Goal: Task Accomplishment & Management: Use online tool/utility

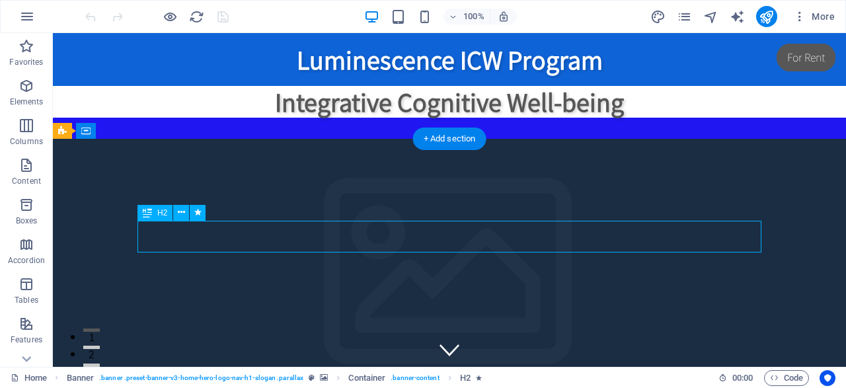
drag, startPoint x: 294, startPoint y: 229, endPoint x: 577, endPoint y: 230, distance: 282.9
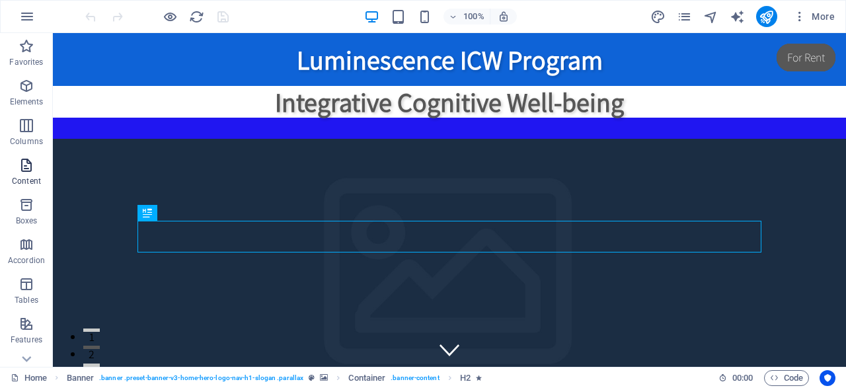
click at [27, 167] on icon "button" at bounding box center [27, 165] width 16 height 16
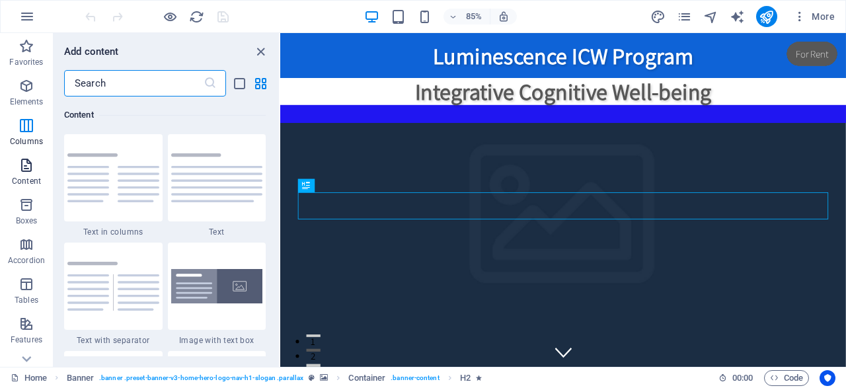
scroll to position [2312, 0]
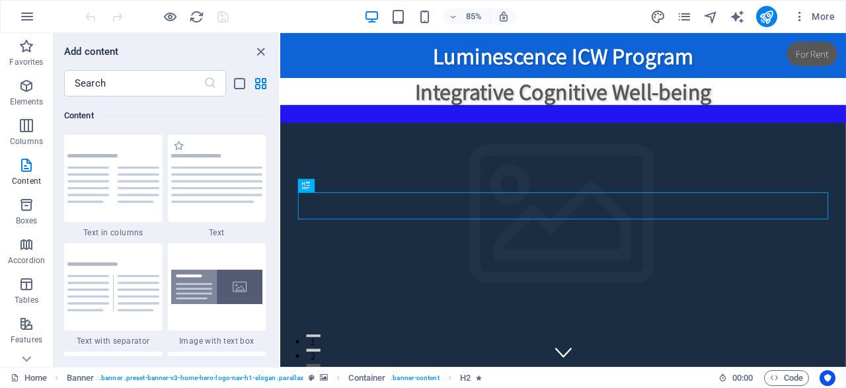
click at [222, 233] on span "Text" at bounding box center [217, 232] width 98 height 11
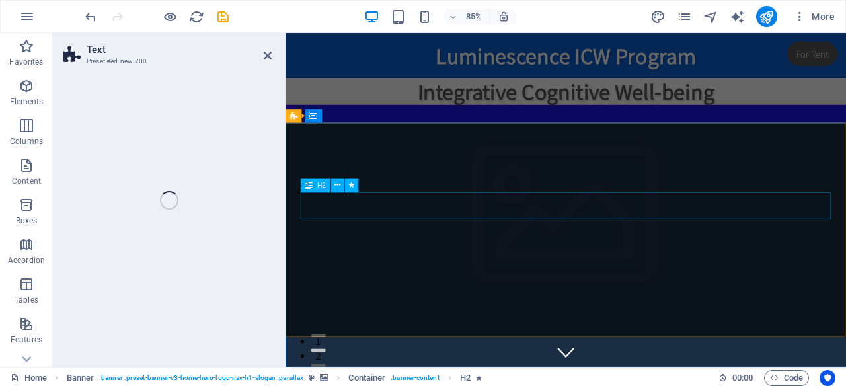
select select "preset-text-v2-default"
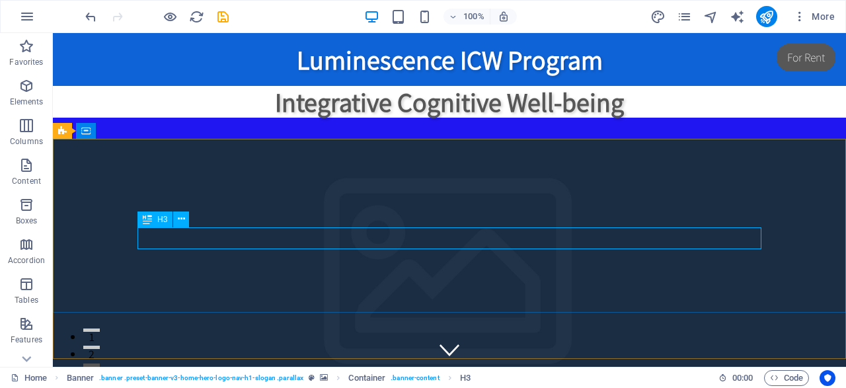
click at [163, 221] on span "H3" at bounding box center [162, 219] width 10 height 8
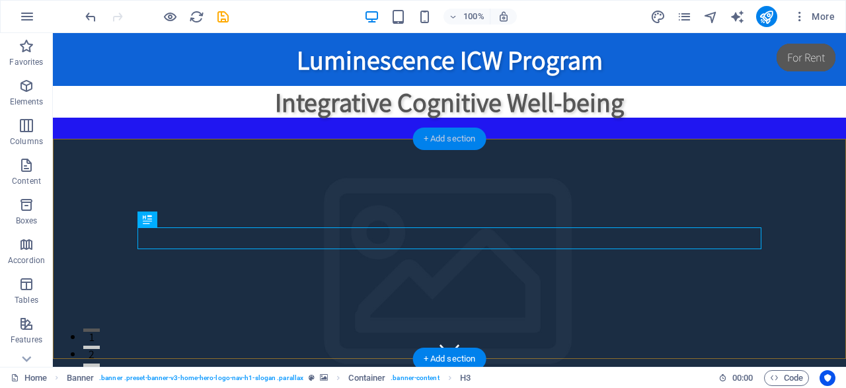
click at [440, 136] on div "+ Add section" at bounding box center [449, 139] width 73 height 22
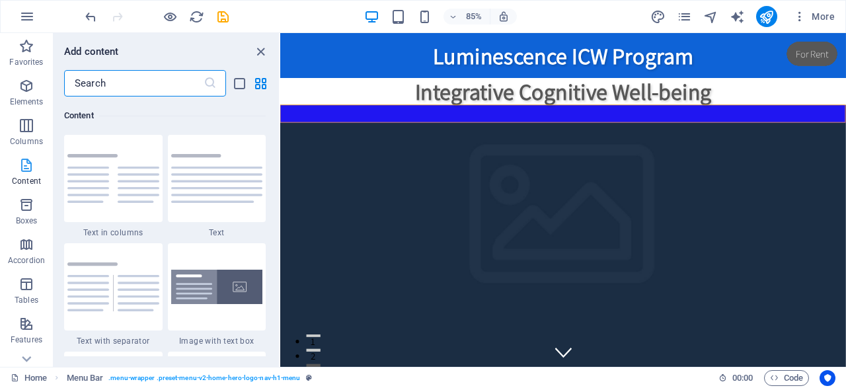
click at [26, 174] on span "Content" at bounding box center [26, 173] width 53 height 32
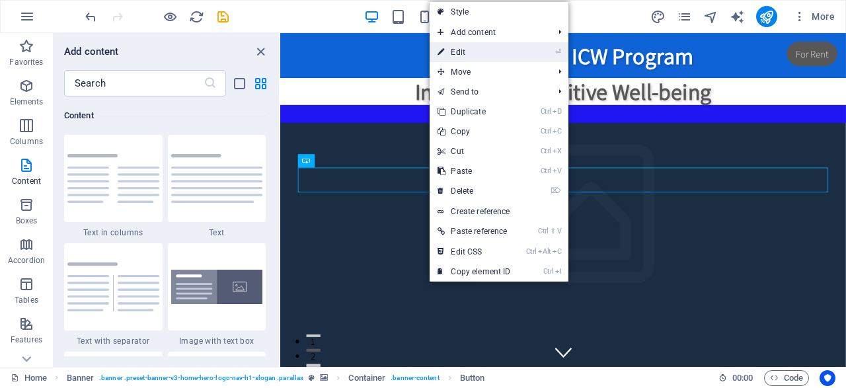
click at [457, 54] on link "⏎ Edit" at bounding box center [474, 52] width 89 height 20
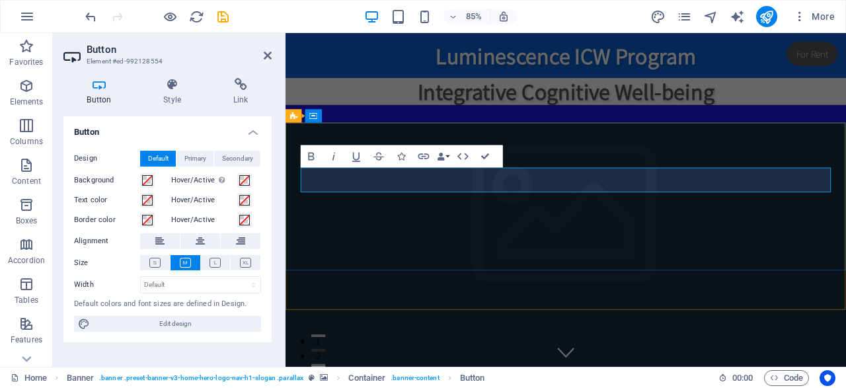
drag, startPoint x: 443, startPoint y: 202, endPoint x: 438, endPoint y: 192, distance: 10.9
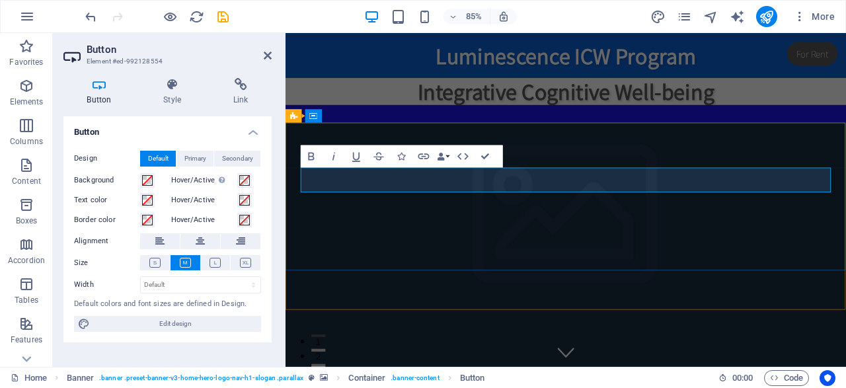
click at [413, 164] on button "Link" at bounding box center [423, 156] width 21 height 22
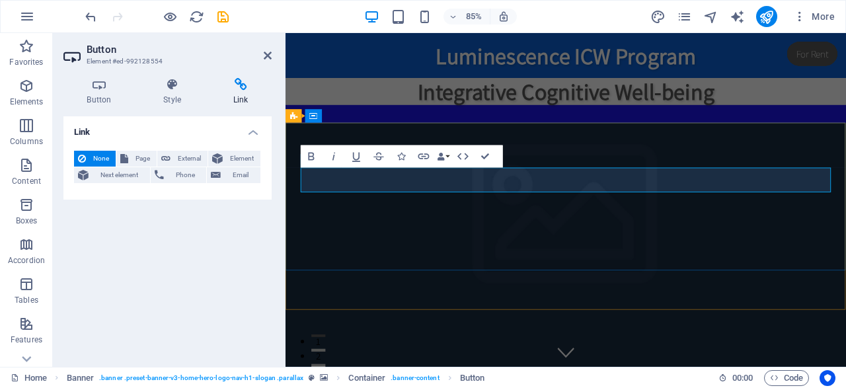
click at [27, 86] on icon "button" at bounding box center [27, 86] width 16 height 16
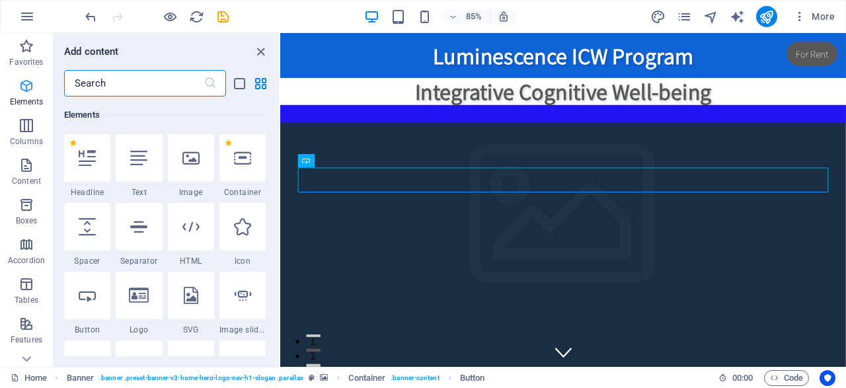
scroll to position [140, 0]
click at [139, 167] on div at bounding box center [139, 159] width 46 height 48
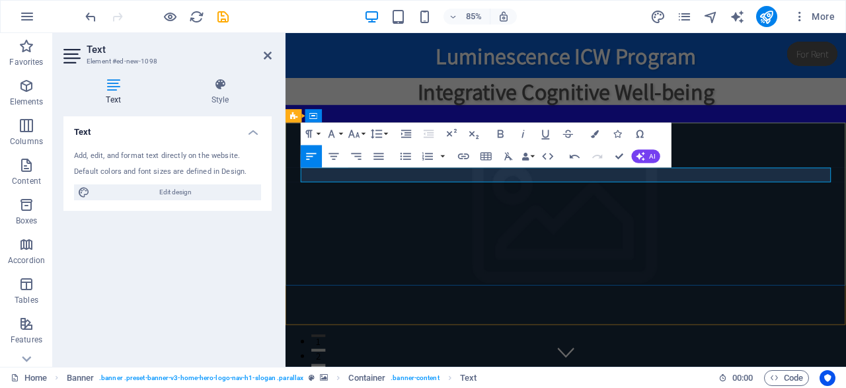
click at [111, 91] on h4 "Text" at bounding box center [115, 92] width 105 height 28
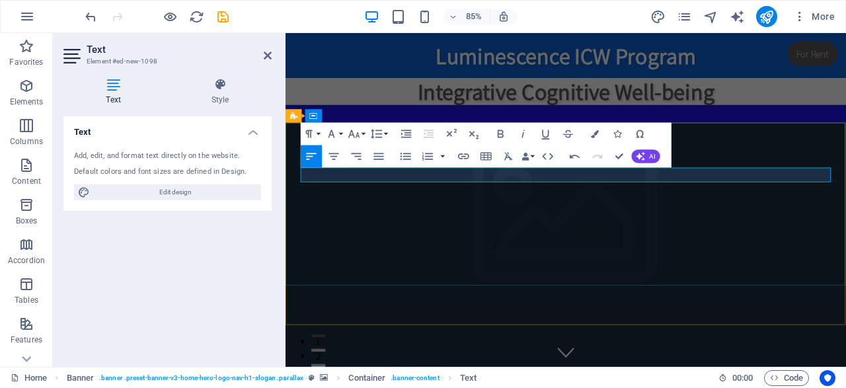
click at [22, 46] on icon "button" at bounding box center [27, 46] width 16 height 16
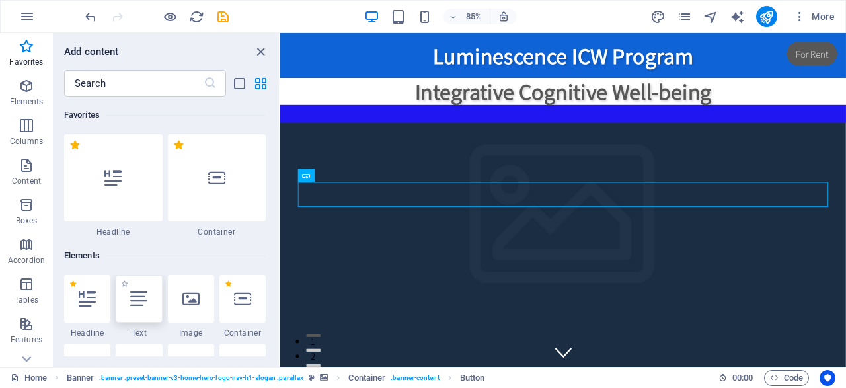
click at [142, 298] on icon at bounding box center [138, 298] width 17 height 17
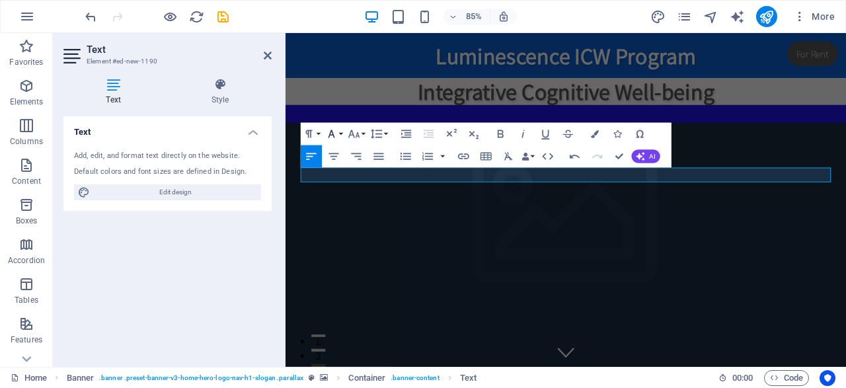
click at [329, 136] on icon "button" at bounding box center [331, 134] width 13 height 13
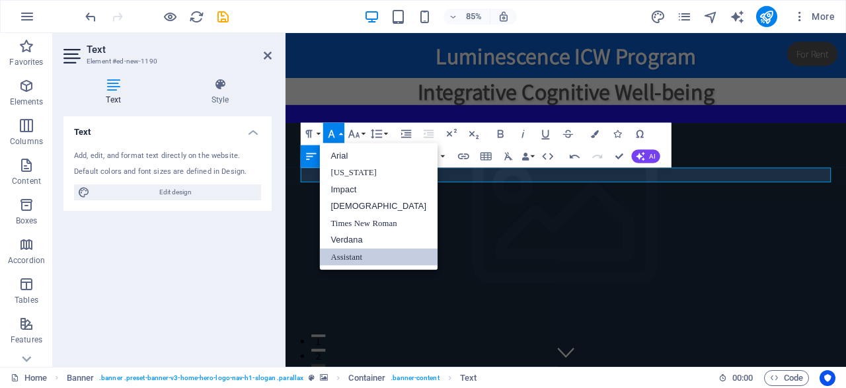
scroll to position [0, 0]
click at [343, 256] on link "Assistant" at bounding box center [379, 257] width 118 height 17
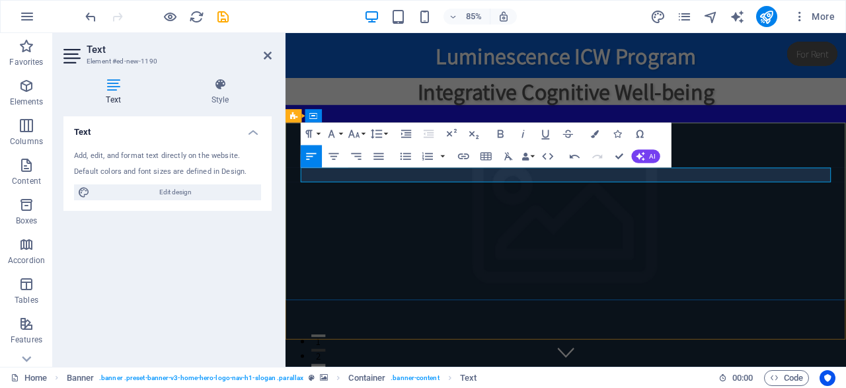
click at [648, 154] on button "AI" at bounding box center [645, 156] width 28 height 13
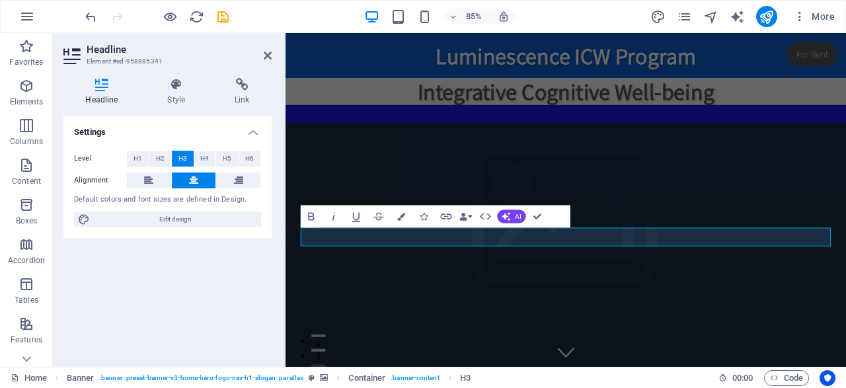
click at [91, 89] on icon at bounding box center [101, 84] width 77 height 13
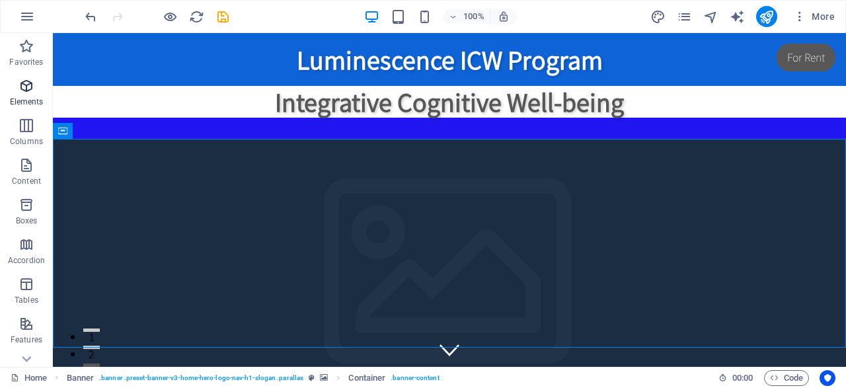
click at [26, 75] on button "Elements" at bounding box center [26, 93] width 53 height 40
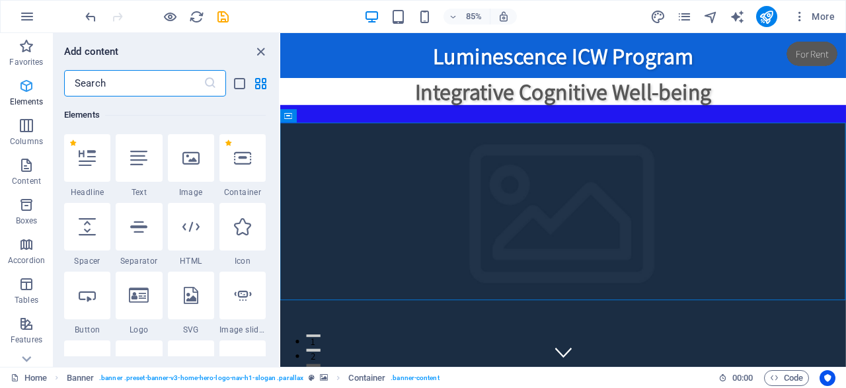
scroll to position [140, 0]
click at [79, 83] on input "text" at bounding box center [133, 83] width 139 height 26
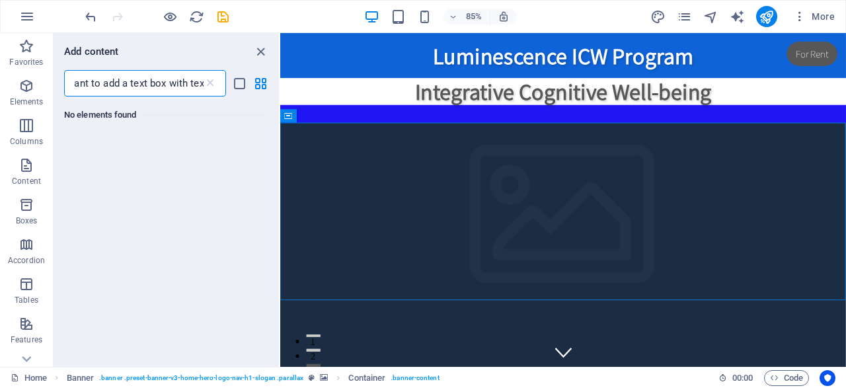
scroll to position [0, 17]
type input "I want to add a text box with text"
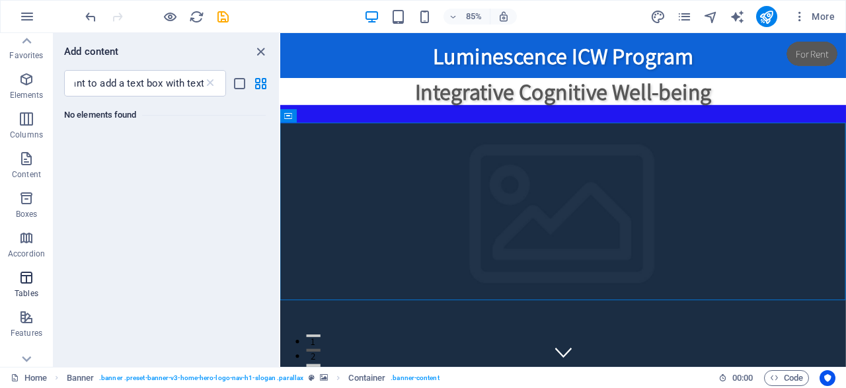
scroll to position [0, 0]
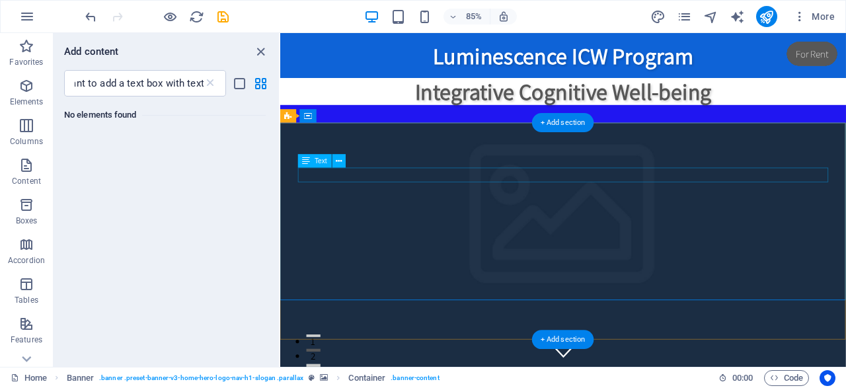
click at [572, 124] on div "+ Add section" at bounding box center [563, 123] width 62 height 19
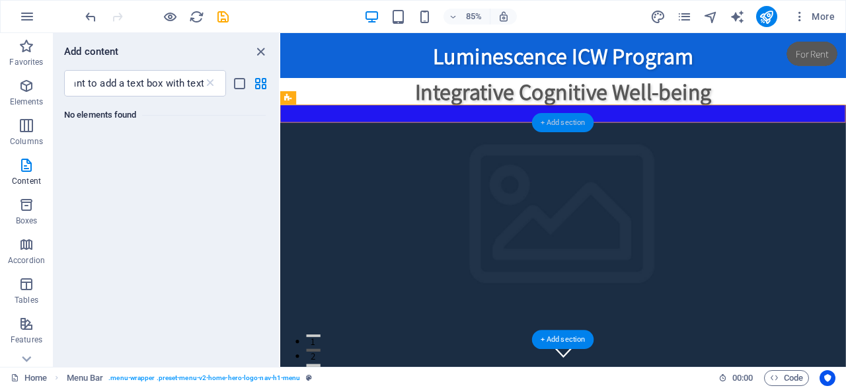
click at [572, 124] on div "+ Add section" at bounding box center [563, 123] width 62 height 19
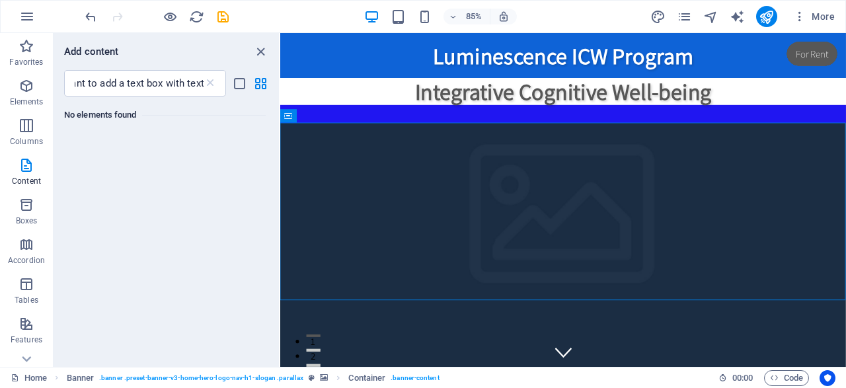
click at [102, 48] on h6 "Add content" at bounding box center [91, 52] width 55 height 16
click at [243, 83] on icon "list-view" at bounding box center [239, 83] width 15 height 15
click at [122, 137] on div "No elements found" at bounding box center [166, 227] width 225 height 260
click at [28, 87] on icon "button" at bounding box center [27, 86] width 16 height 16
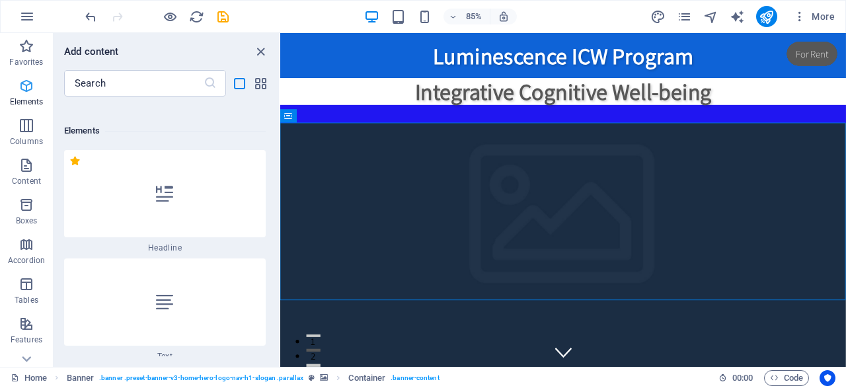
scroll to position [249, 0]
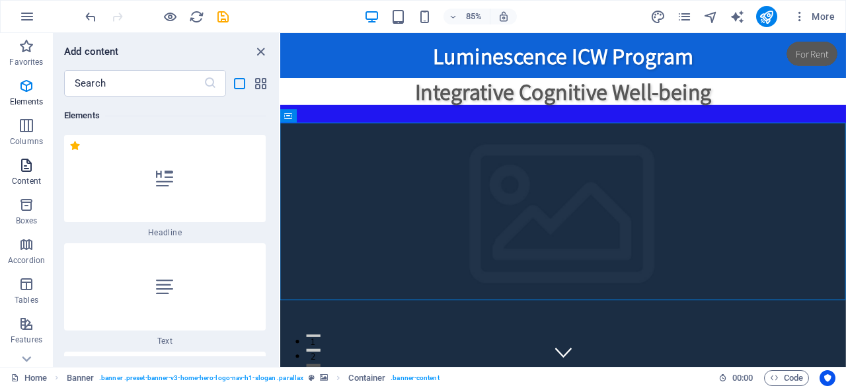
click at [30, 176] on p "Content" at bounding box center [26, 181] width 29 height 11
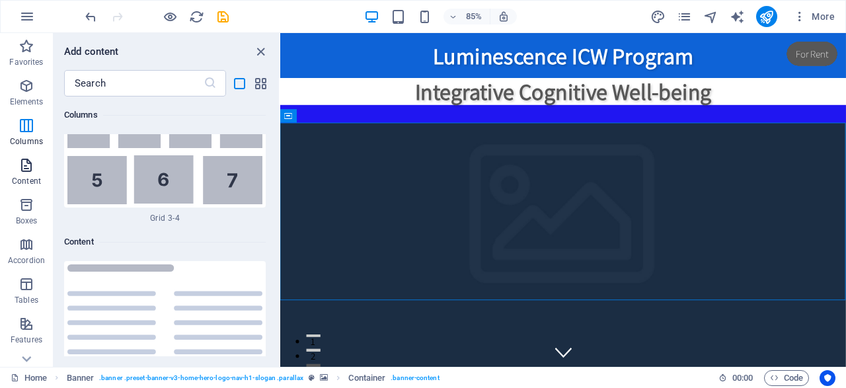
scroll to position [6949, 0]
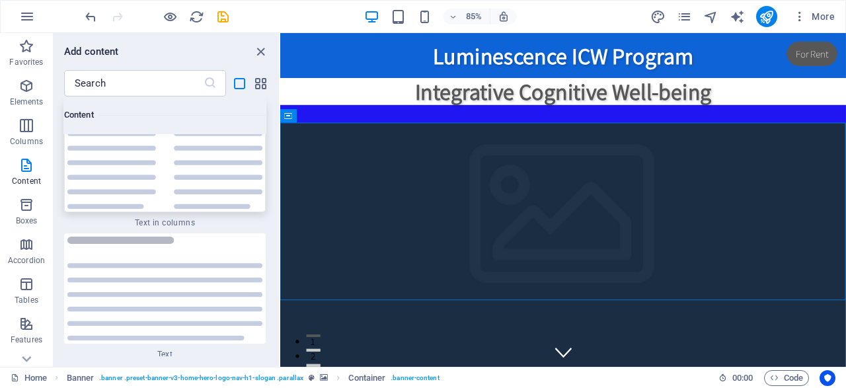
click at [130, 202] on img at bounding box center [164, 156] width 195 height 104
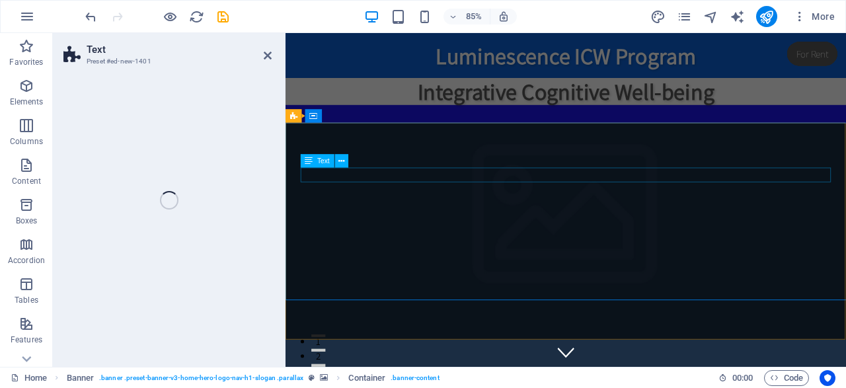
select select "rem"
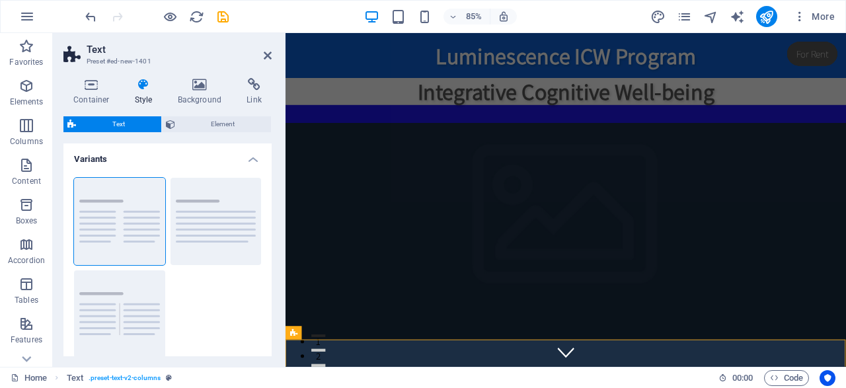
click at [134, 119] on span "Text" at bounding box center [118, 124] width 77 height 16
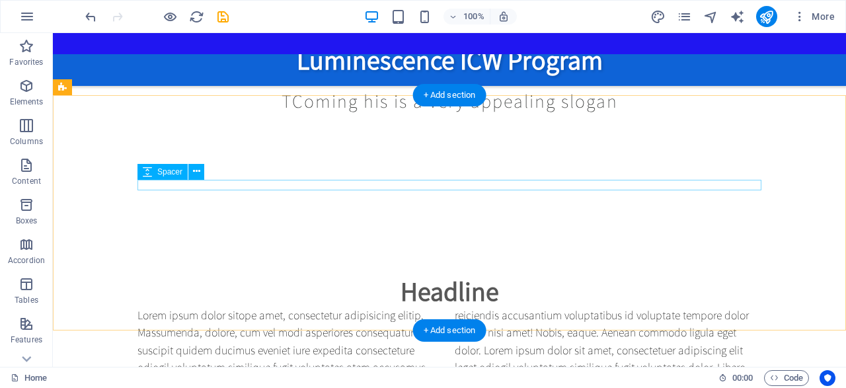
scroll to position [828, 0]
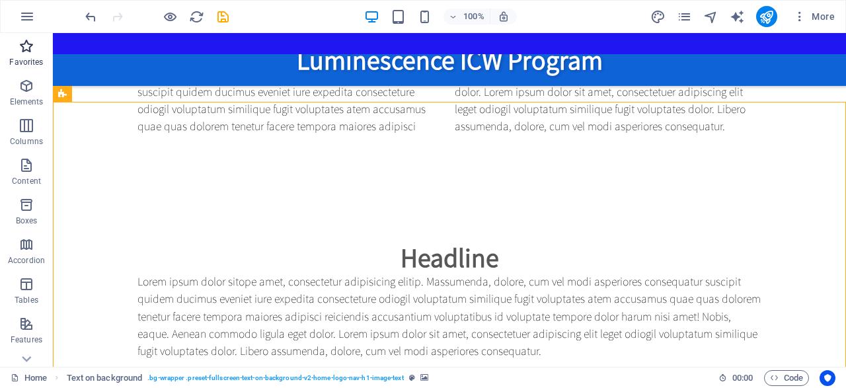
click at [24, 38] on button "Favorites" at bounding box center [26, 53] width 53 height 40
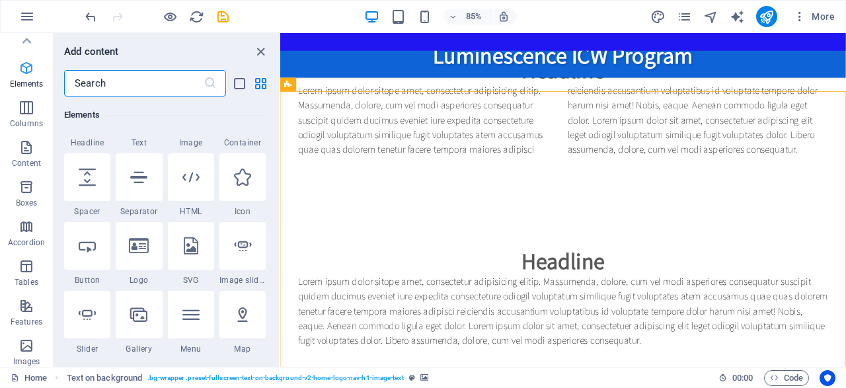
scroll to position [0, 0]
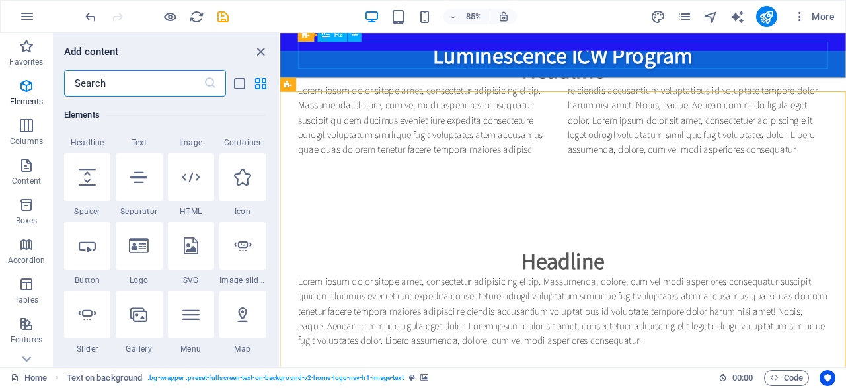
click at [790, 60] on div "Luminescence ICW Program" at bounding box center [613, 60] width 624 height 32
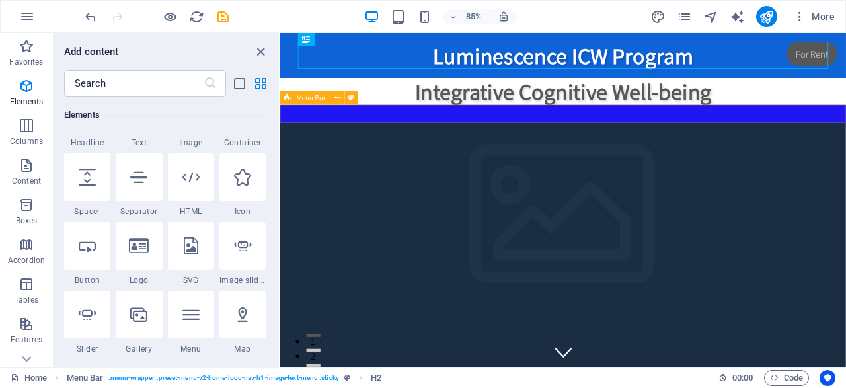
click at [475, 125] on div at bounding box center [613, 128] width 666 height 21
click at [302, 100] on span "Menu Bar" at bounding box center [311, 98] width 29 height 7
click at [340, 94] on icon at bounding box center [337, 99] width 6 height 12
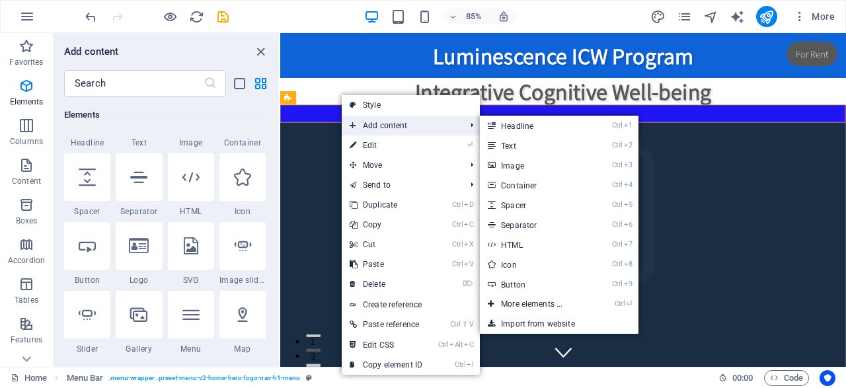
click at [372, 125] on span "Add content" at bounding box center [401, 126] width 118 height 20
click at [520, 128] on link "Ctrl 1 Headline" at bounding box center [534, 126] width 109 height 20
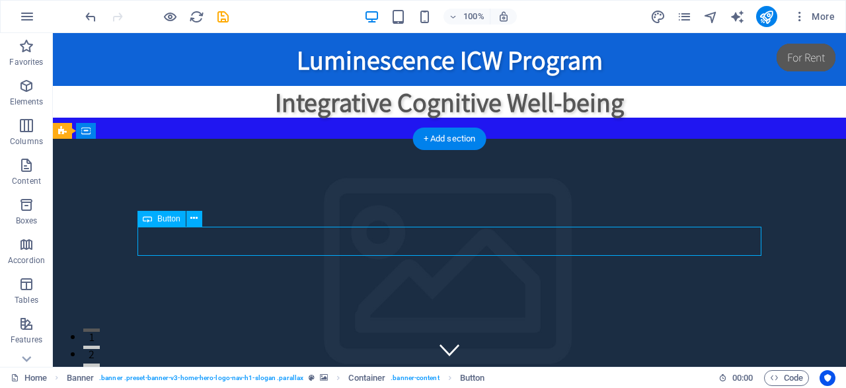
drag, startPoint x: 298, startPoint y: 253, endPoint x: 293, endPoint y: 243, distance: 11.2
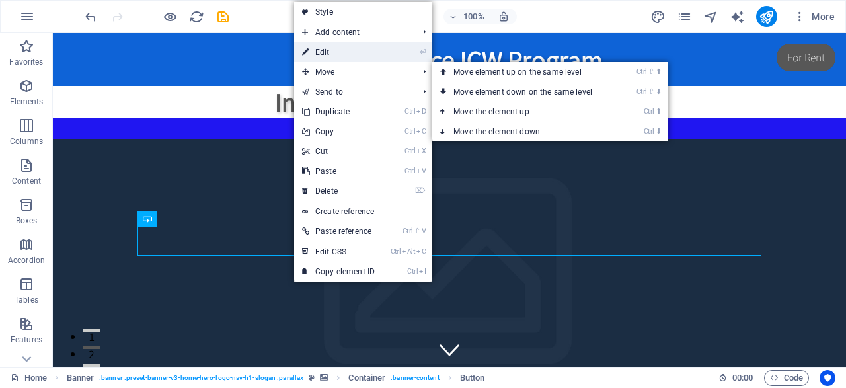
click at [322, 44] on link "⏎ Edit" at bounding box center [338, 52] width 89 height 20
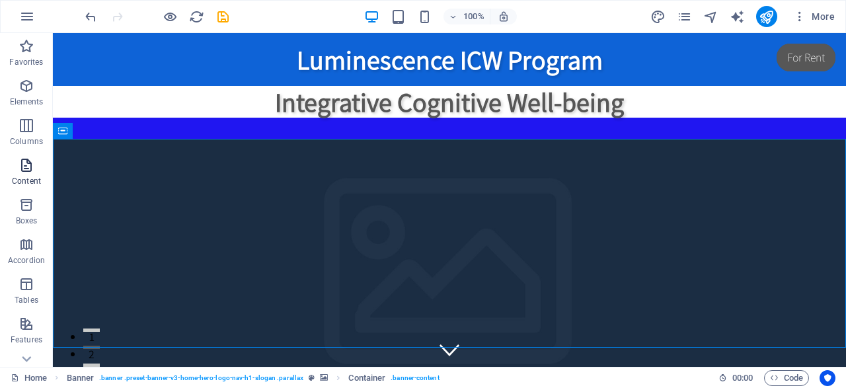
click at [23, 163] on icon "button" at bounding box center [27, 165] width 16 height 16
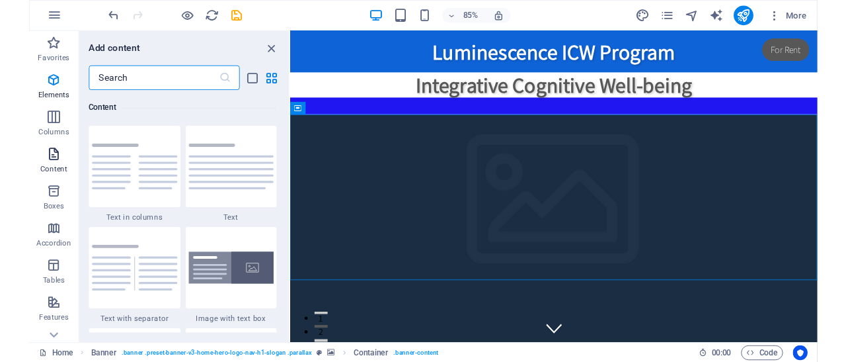
scroll to position [2312, 0]
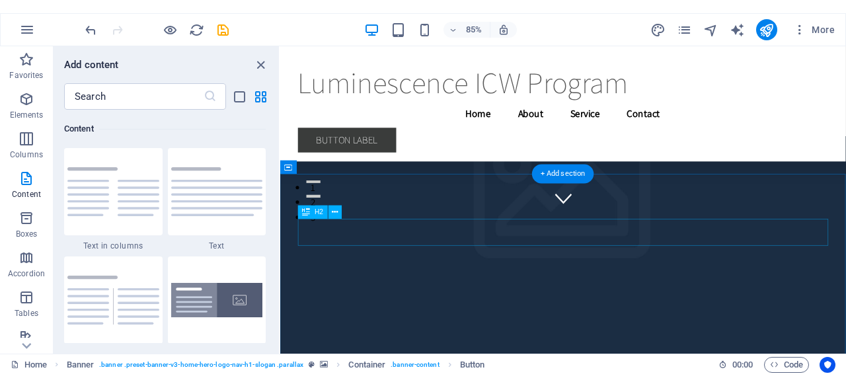
scroll to position [23502, 0]
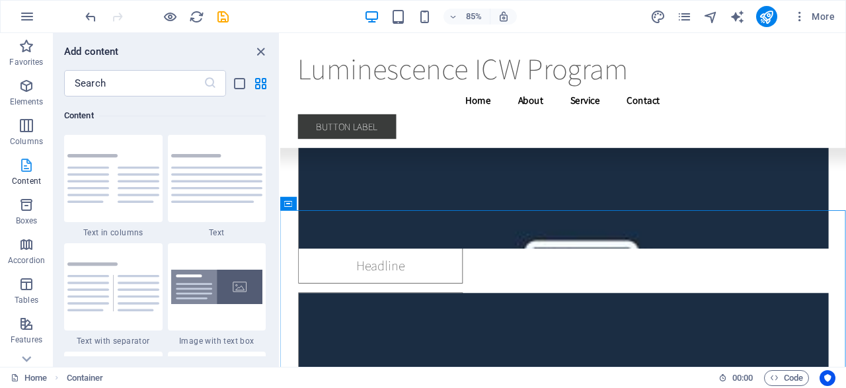
click at [24, 166] on icon "button" at bounding box center [27, 165] width 16 height 16
click at [26, 166] on icon "button" at bounding box center [27, 165] width 16 height 16
click at [455, 112] on nav "Home About Service Contact" at bounding box center [613, 112] width 624 height 33
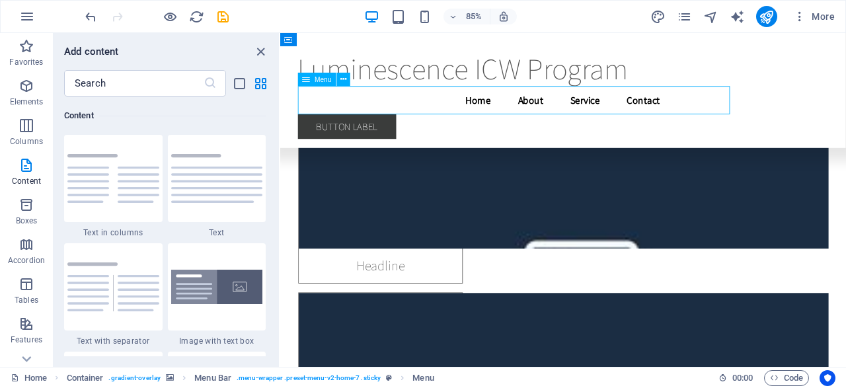
click at [455, 111] on nav "Home About Service Contact" at bounding box center [613, 112] width 624 height 33
click at [409, 58] on div "Luminescence ICW Program" at bounding box center [613, 75] width 624 height 42
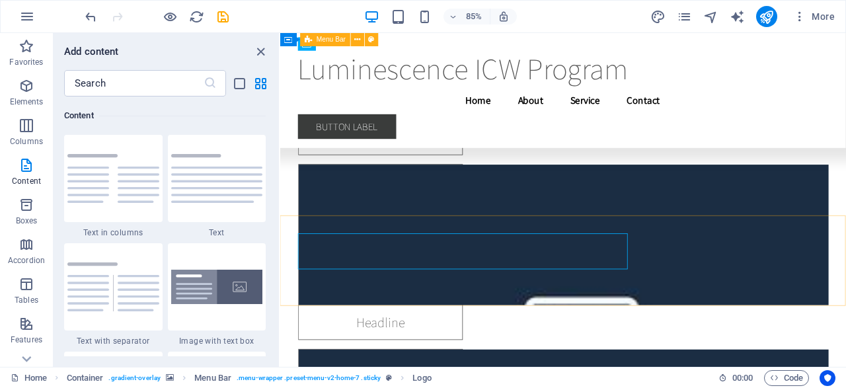
scroll to position [23021, 0]
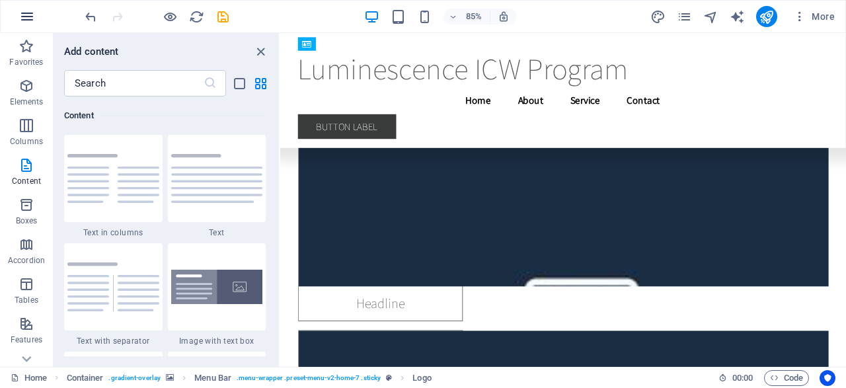
click at [23, 17] on icon "button" at bounding box center [27, 17] width 16 height 16
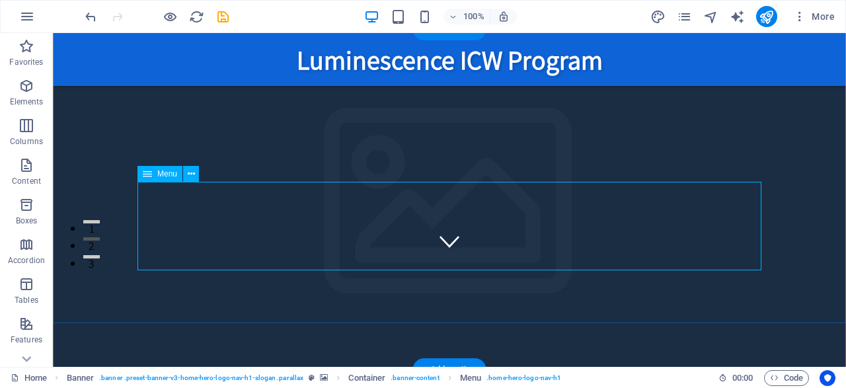
scroll to position [110, 0]
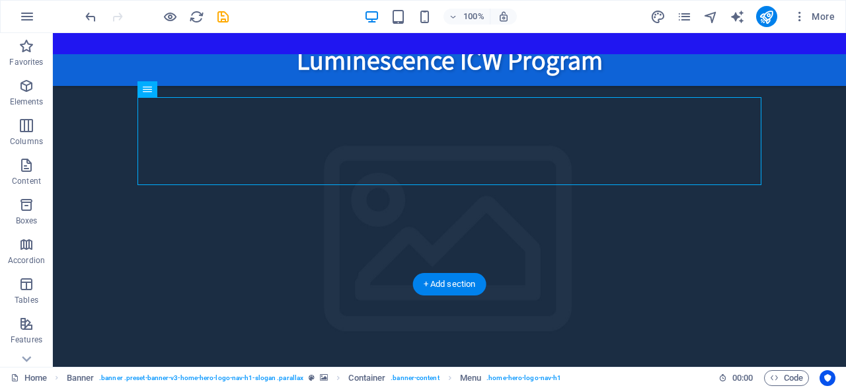
scroll to position [368, 0]
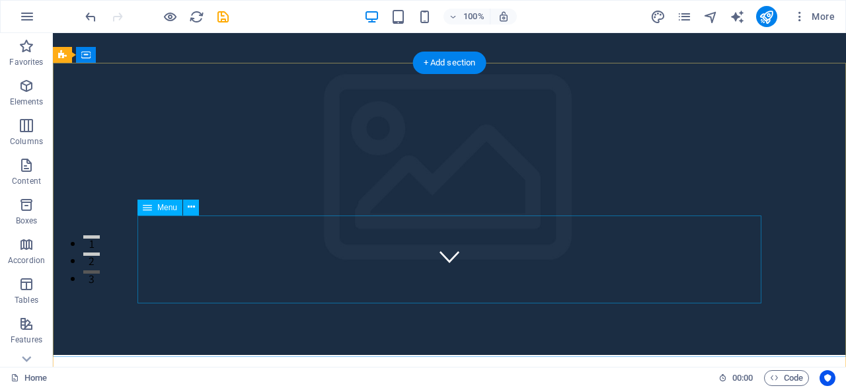
scroll to position [0, 0]
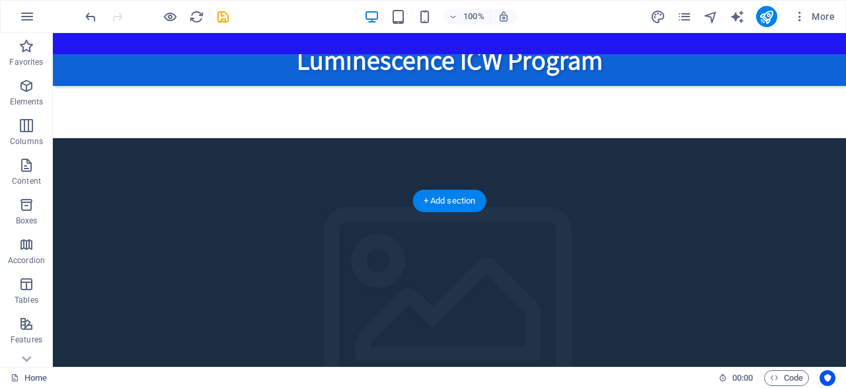
scroll to position [569, 0]
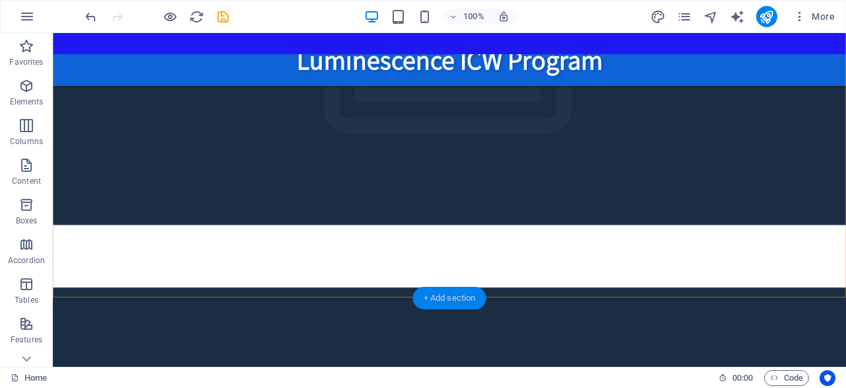
click at [439, 297] on div "+ Add section" at bounding box center [449, 298] width 73 height 22
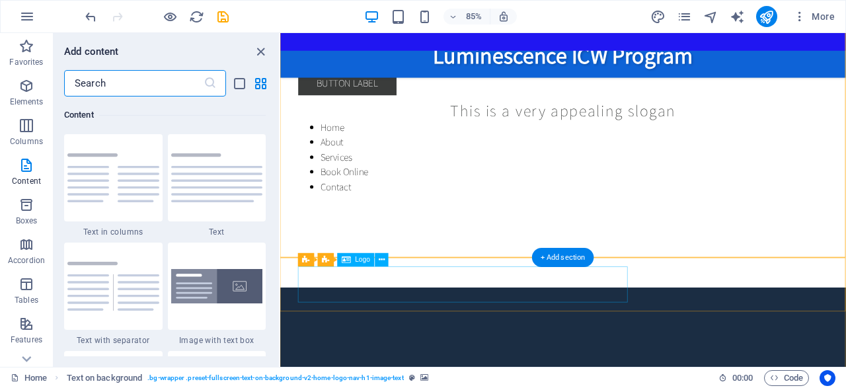
scroll to position [294, 0]
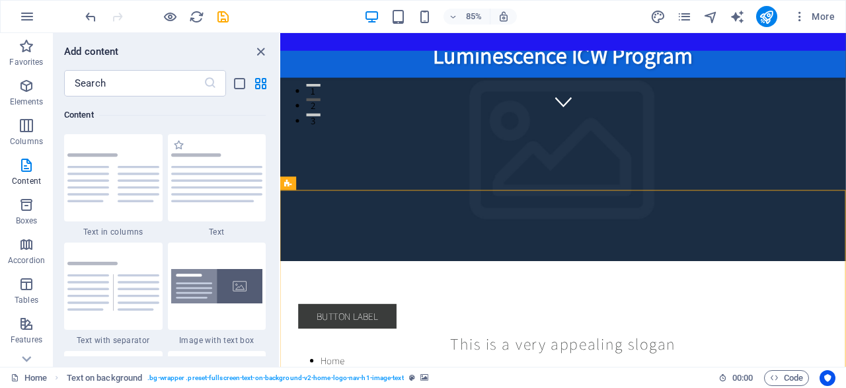
click at [221, 231] on span "Text" at bounding box center [217, 232] width 98 height 11
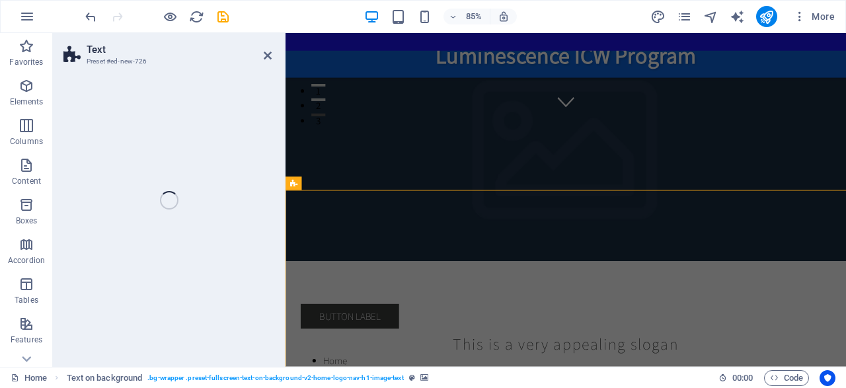
scroll to position [755, 0]
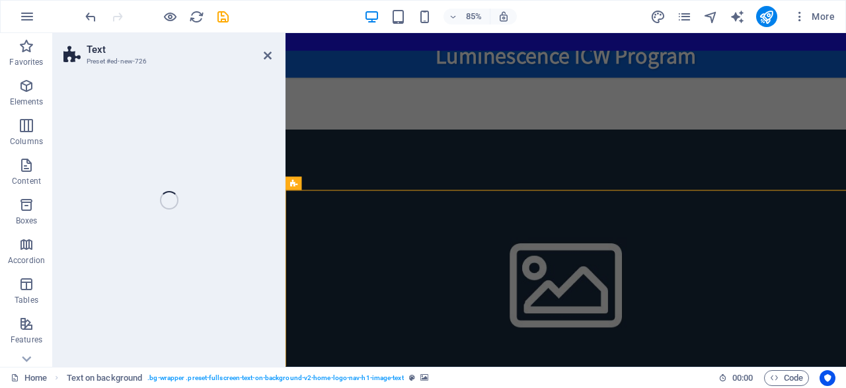
select select "preset-text-v2-default"
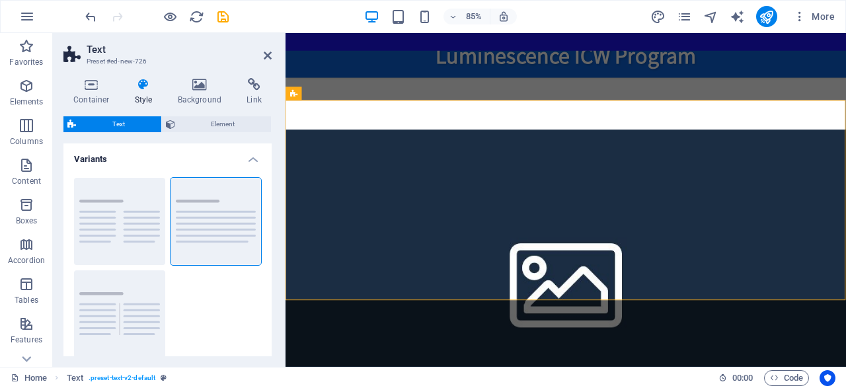
click at [111, 121] on span "Text" at bounding box center [118, 124] width 77 height 16
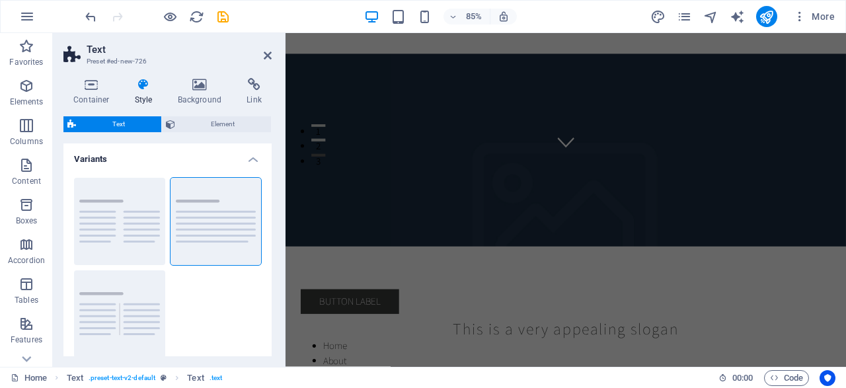
scroll to position [0, 0]
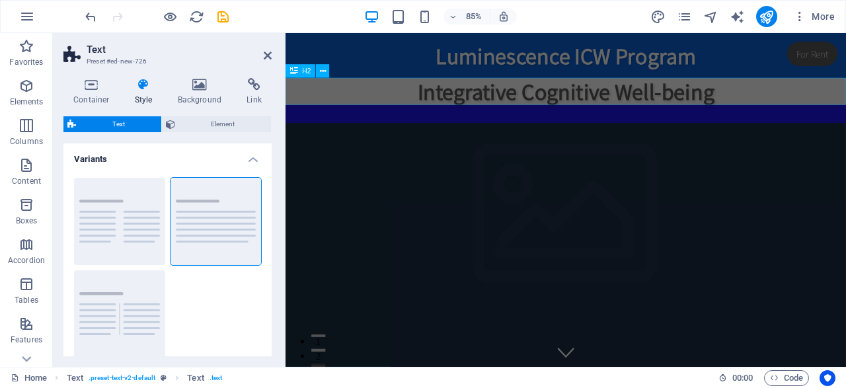
click at [416, 87] on div "Integrative Cognitive Well-being" at bounding box center [616, 102] width 660 height 32
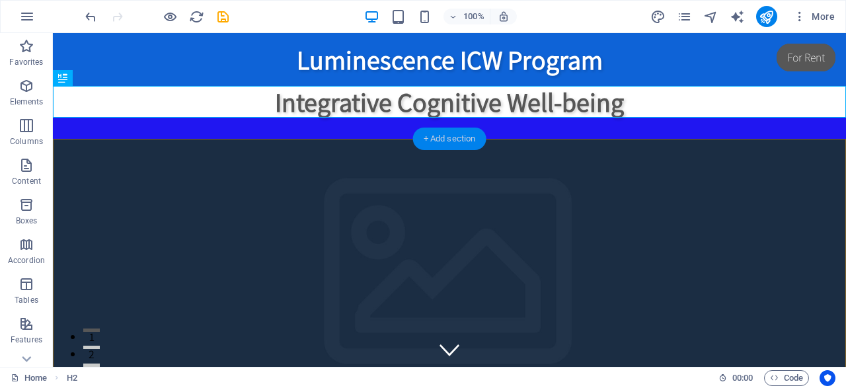
click at [445, 142] on div "+ Add section" at bounding box center [449, 139] width 73 height 22
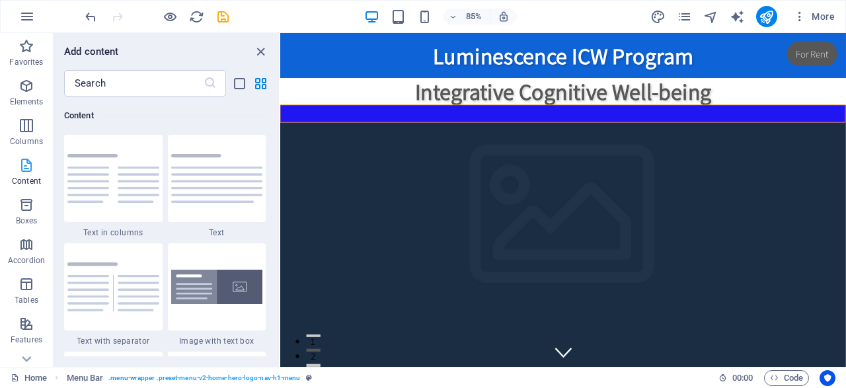
click at [29, 170] on icon "button" at bounding box center [27, 165] width 16 height 16
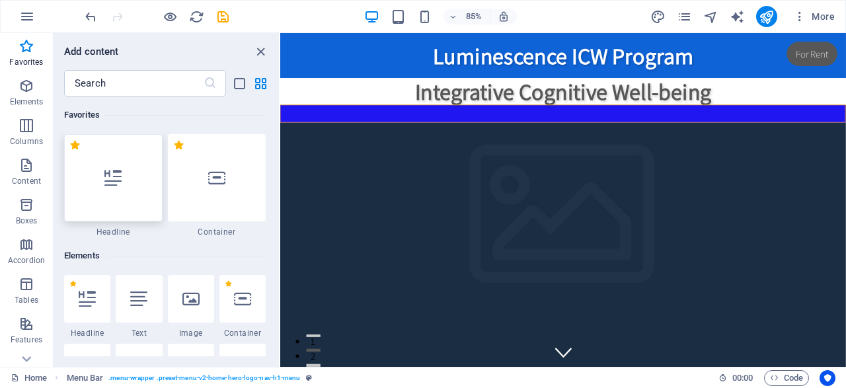
click at [117, 178] on icon at bounding box center [112, 177] width 17 height 17
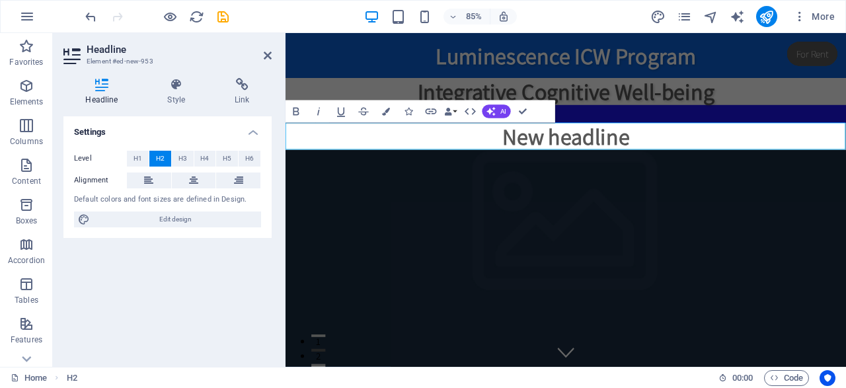
click at [553, 157] on h2 "New headline" at bounding box center [616, 155] width 660 height 32
click at [537, 155] on h2 "New headline" at bounding box center [616, 155] width 660 height 32
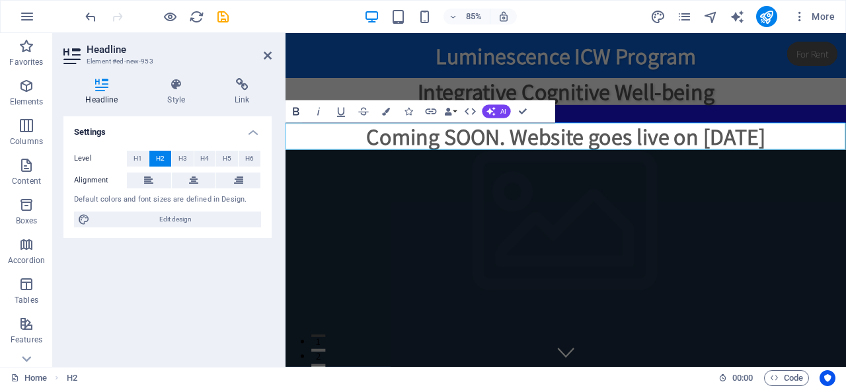
click at [295, 108] on icon "button" at bounding box center [296, 112] width 6 height 8
click at [306, 154] on h2 "Coming SOON. Website goes live on October 15th 2025​" at bounding box center [616, 155] width 660 height 32
click at [473, 151] on h2 "COMING SOON. Website goes live on October 15th 2025" at bounding box center [616, 155] width 660 height 32
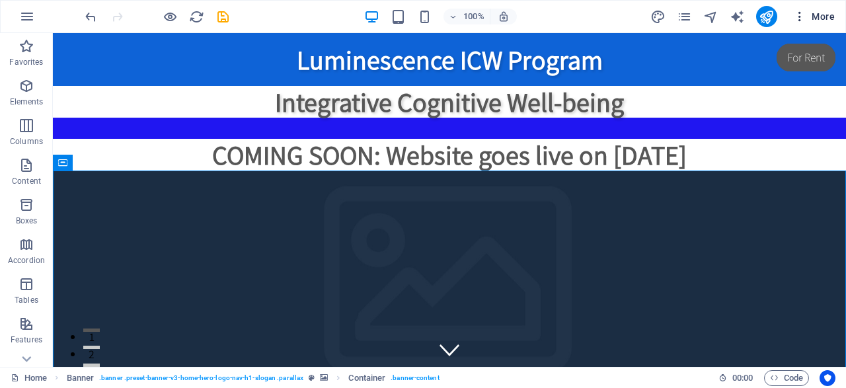
click at [822, 13] on span "More" at bounding box center [814, 16] width 42 height 13
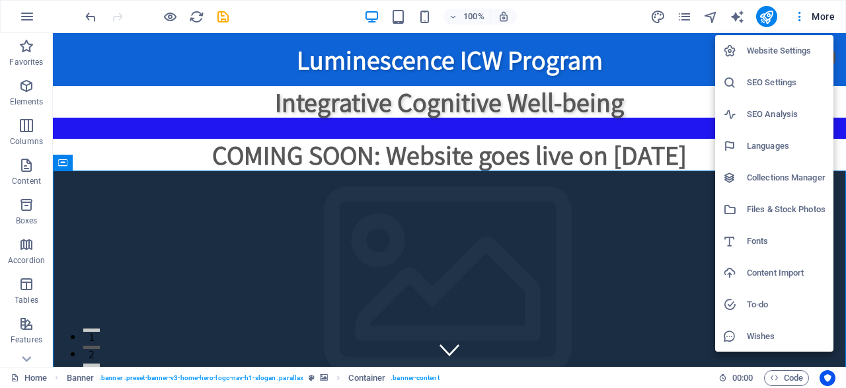
click at [772, 51] on h6 "Website Settings" at bounding box center [786, 51] width 79 height 16
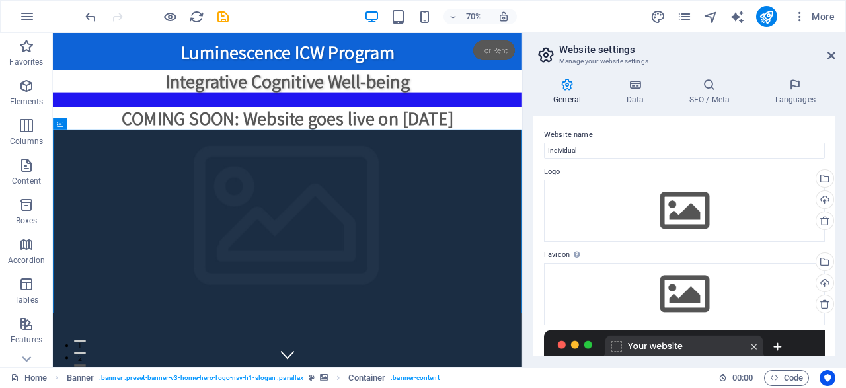
click at [568, 84] on icon at bounding box center [566, 84] width 67 height 13
click at [830, 48] on h2 "Website settings" at bounding box center [697, 50] width 276 height 12
click at [831, 55] on icon at bounding box center [832, 55] width 8 height 11
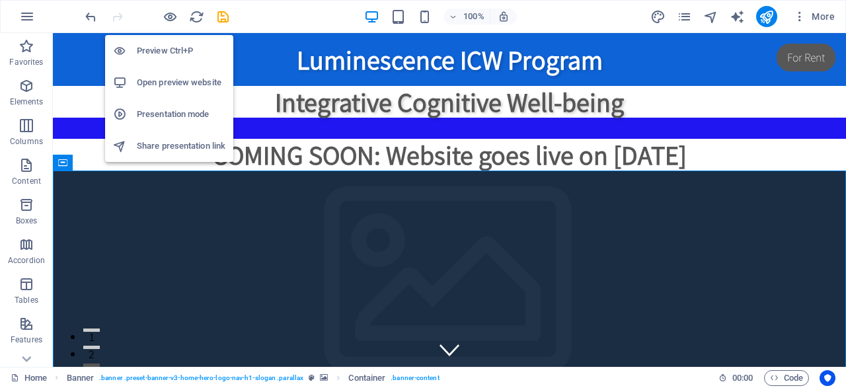
click at [169, 112] on h6 "Presentation mode" at bounding box center [181, 114] width 89 height 16
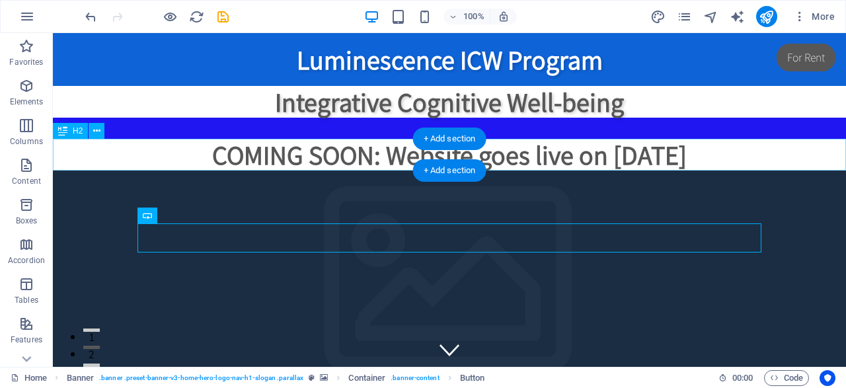
click at [137, 155] on div "COMING SOON: Website goes live on October 15th 2025" at bounding box center [449, 155] width 793 height 32
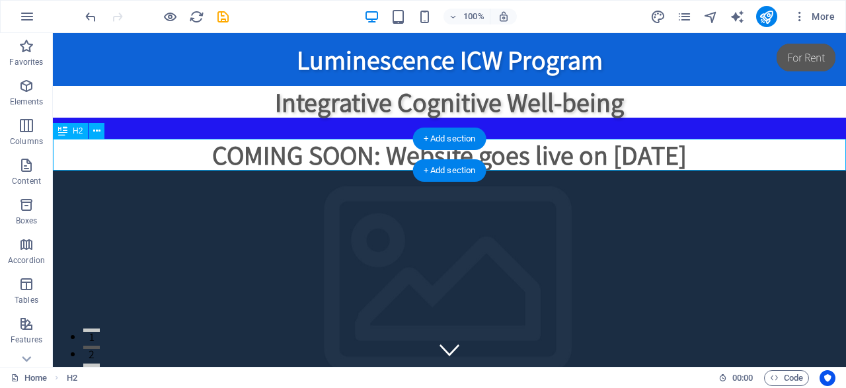
click at [319, 151] on div "COMING SOON: Website goes live on October 15th 2025" at bounding box center [449, 155] width 793 height 32
click at [518, 149] on div "COMING SOON: Website goes live on October 15th 2025" at bounding box center [449, 155] width 793 height 32
click at [773, 155] on div "COMING SOON: Website goes live on October 15th 2025" at bounding box center [449, 155] width 793 height 32
drag, startPoint x: 769, startPoint y: 158, endPoint x: 594, endPoint y: 161, distance: 175.2
click at [594, 161] on div "COMING SOON: Website goes live on October 15th 2025" at bounding box center [449, 155] width 793 height 32
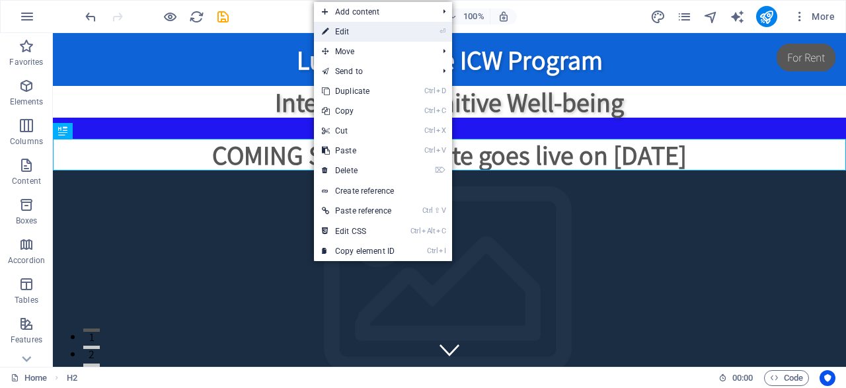
click at [336, 26] on link "⏎ Edit" at bounding box center [358, 32] width 89 height 20
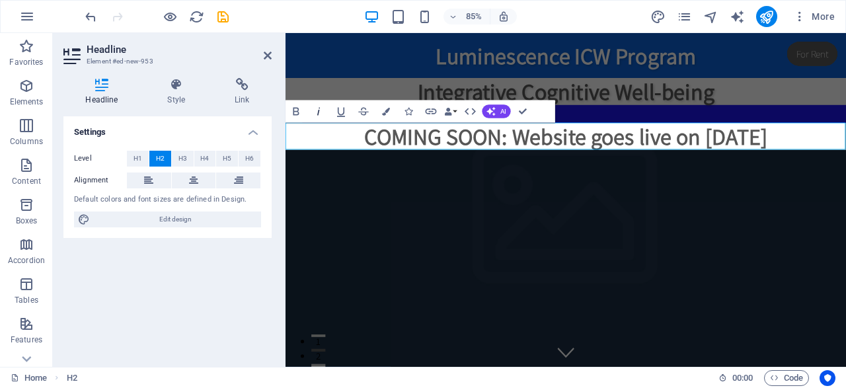
click at [321, 111] on icon "button" at bounding box center [318, 111] width 13 height 13
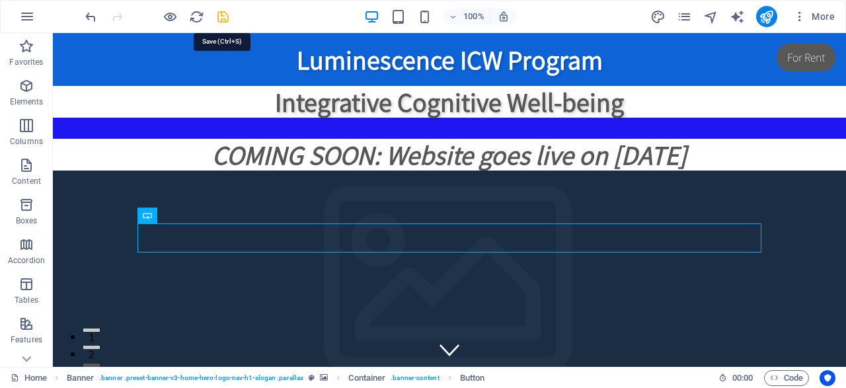
click at [223, 17] on icon "save" at bounding box center [222, 16] width 15 height 15
checkbox input "false"
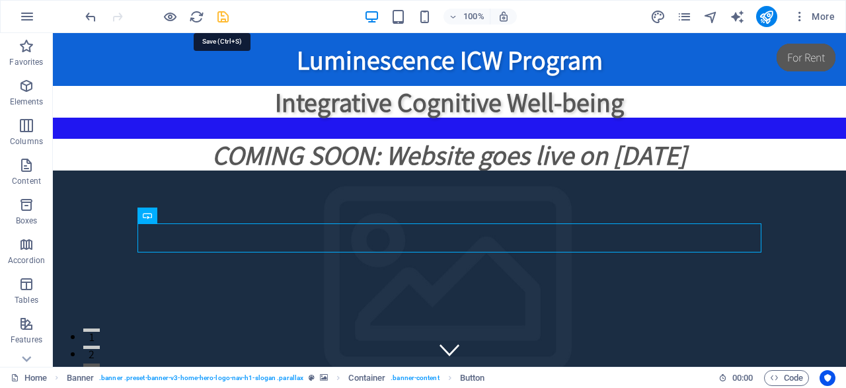
checkbox input "false"
